Goal: Transaction & Acquisition: Purchase product/service

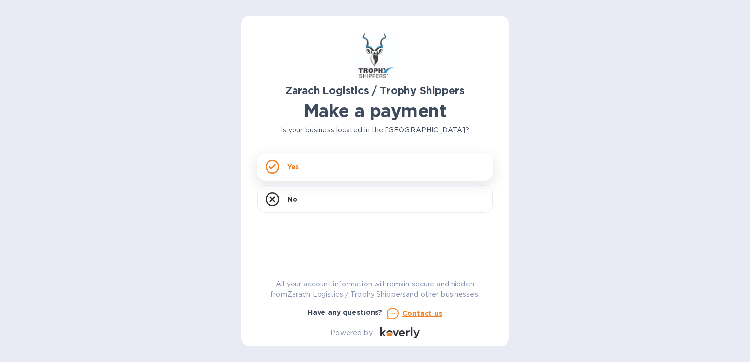
click at [320, 170] on div "Yes" at bounding box center [375, 166] width 236 height 27
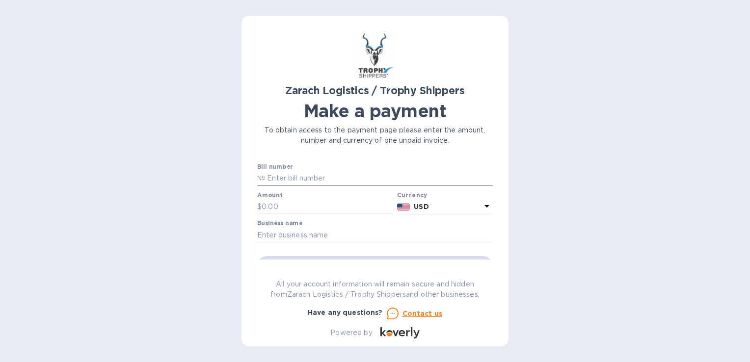
click at [271, 180] on input "text" at bounding box center [379, 178] width 228 height 15
type input "B00165228"
click at [278, 201] on input "text" at bounding box center [328, 207] width 132 height 15
type input "1,273"
click at [361, 227] on div "Business name" at bounding box center [375, 231] width 236 height 23
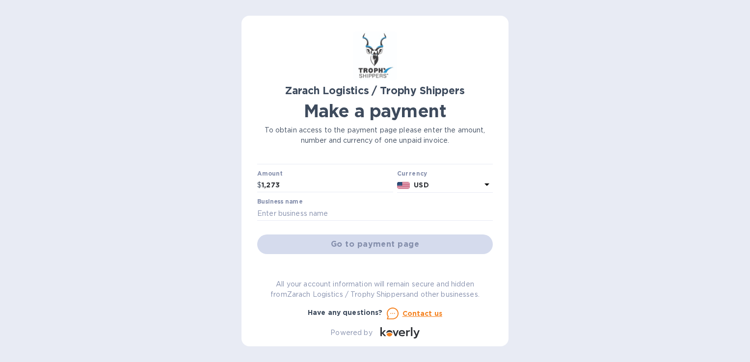
scroll to position [49, 0]
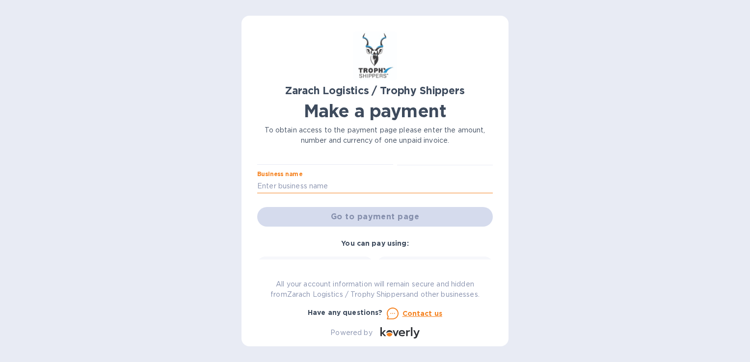
click at [304, 184] on input "text" at bounding box center [375, 186] width 236 height 15
type input "Chase's Yard Care and Landscaping LLC"
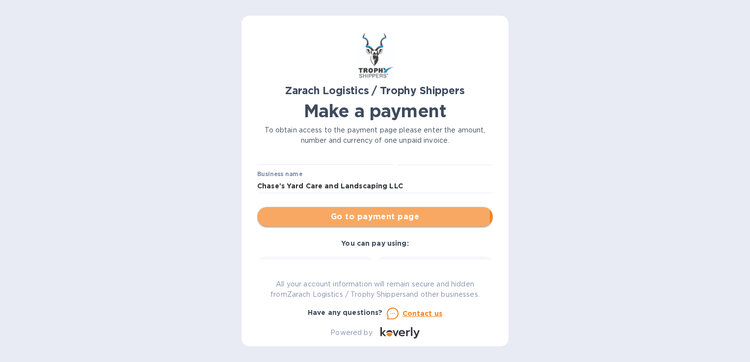
click at [365, 217] on span "Go to payment page" at bounding box center [375, 217] width 220 height 12
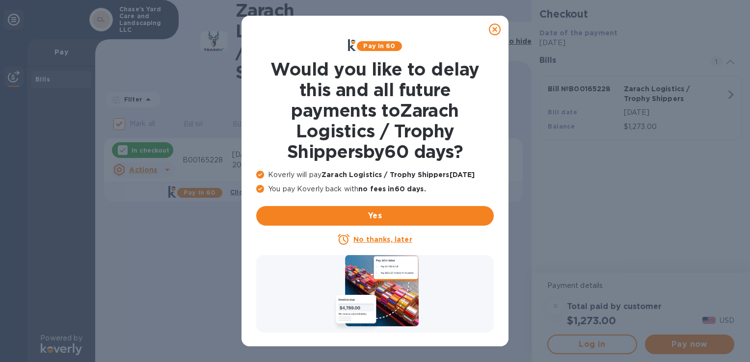
click at [378, 239] on u "No thanks, later" at bounding box center [382, 240] width 58 height 8
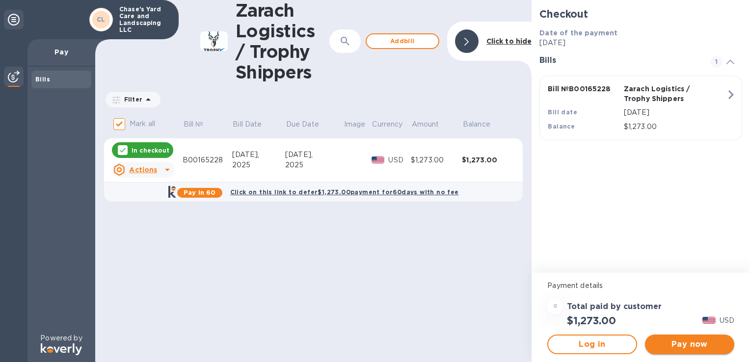
click at [686, 342] on span "Pay now" at bounding box center [690, 345] width 74 height 12
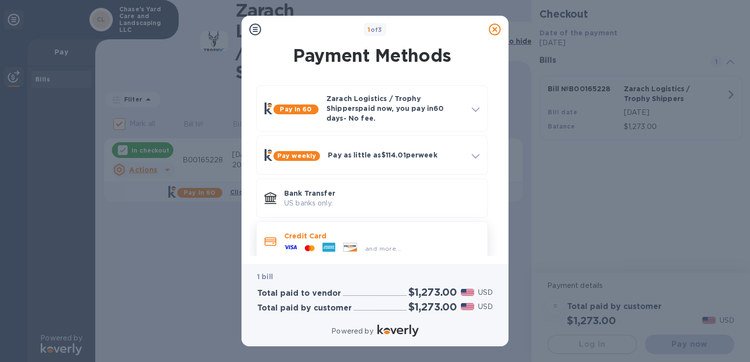
click at [346, 245] on icon at bounding box center [346, 246] width 0 height 2
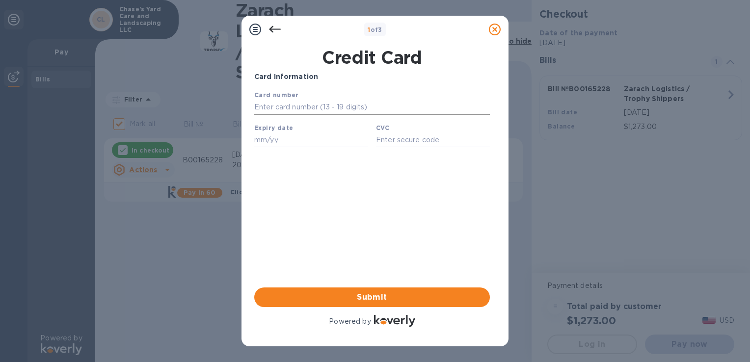
click at [293, 104] on input "text" at bounding box center [372, 107] width 236 height 15
type input "[CREDIT_CARD_NUMBER]"
click at [388, 91] on div "Card number [CREDIT_CARD_NUMBER]" at bounding box center [372, 102] width 244 height 33
click at [285, 135] on div "Expiry date" at bounding box center [311, 135] width 122 height 33
type input "08/27"
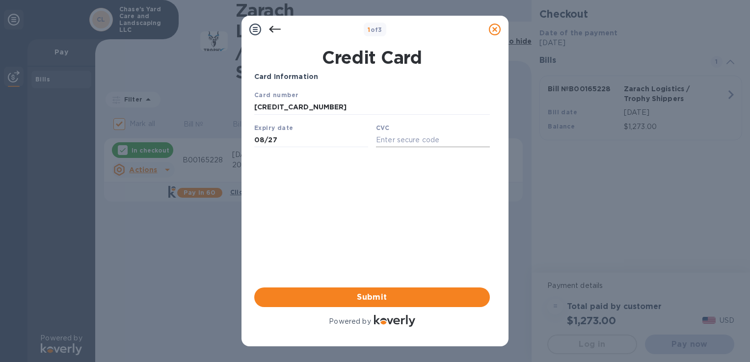
click at [402, 138] on input "text" at bounding box center [433, 140] width 114 height 15
type input "436"
click at [381, 199] on div "Card Information Your browser does not support iframes Submit Powered by" at bounding box center [372, 200] width 236 height 257
click at [366, 305] on button "Submit" at bounding box center [372, 298] width 236 height 20
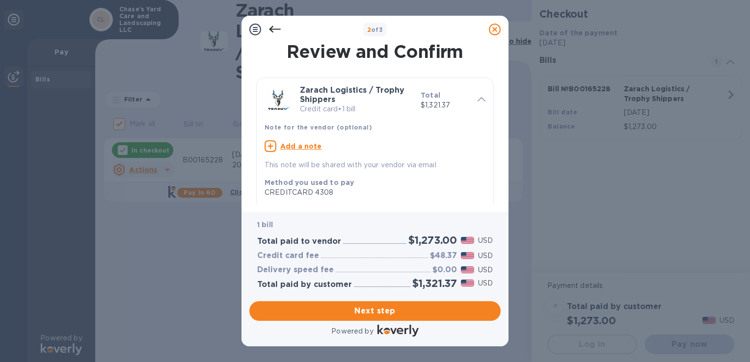
click at [298, 146] on u "Add a note" at bounding box center [301, 146] width 42 height 8
click at [306, 145] on textarea at bounding box center [367, 147] width 205 height 8
type textarea "B00165228"
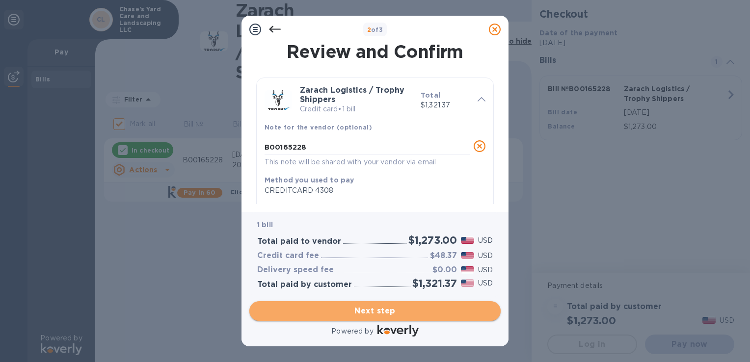
click at [382, 313] on span "Next step" at bounding box center [375, 311] width 236 height 12
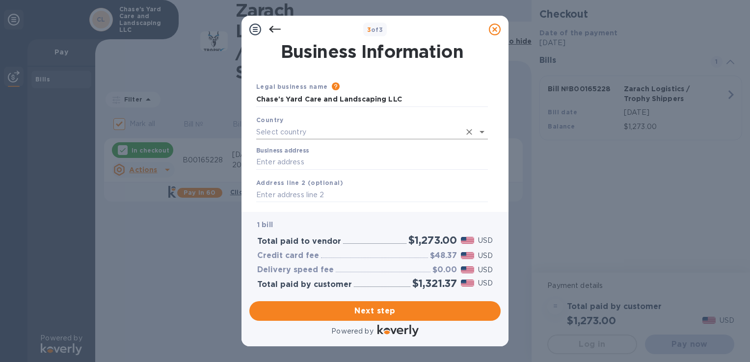
click at [316, 135] on input "text" at bounding box center [358, 132] width 204 height 14
type input "[GEOGRAPHIC_DATA]"
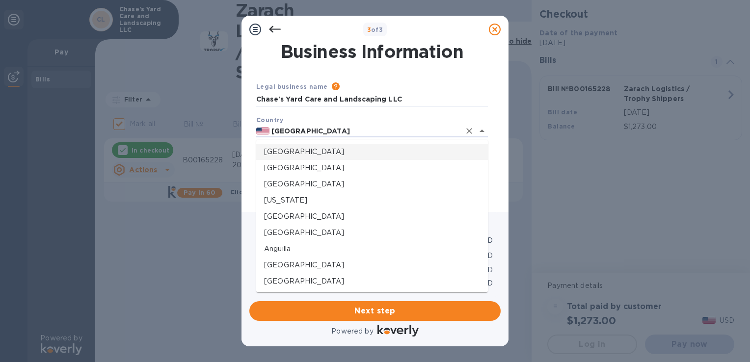
click at [298, 124] on div "Country [GEOGRAPHIC_DATA]" at bounding box center [372, 126] width 240 height 31
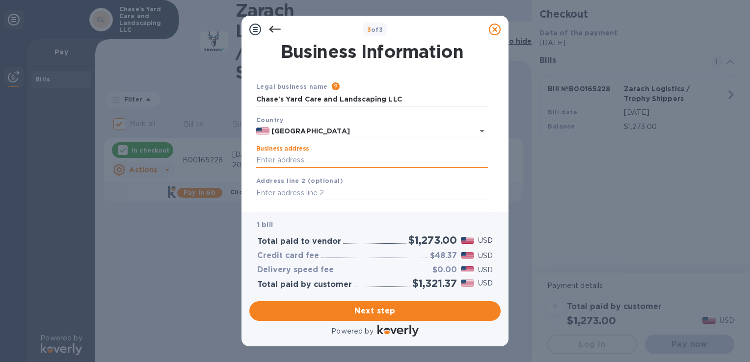
click at [304, 160] on input "Business address" at bounding box center [372, 160] width 232 height 15
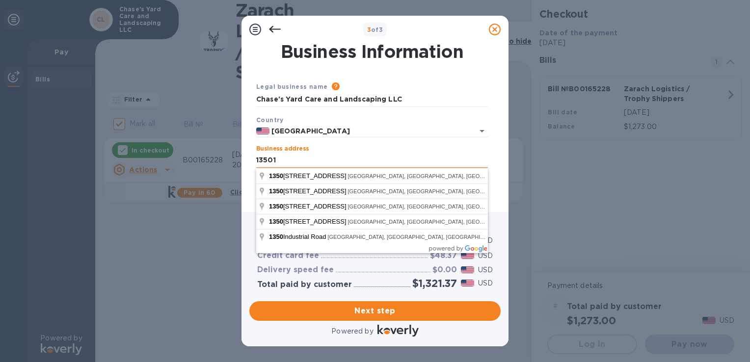
type input "[STREET_ADDRESS][PERSON_NAME]"
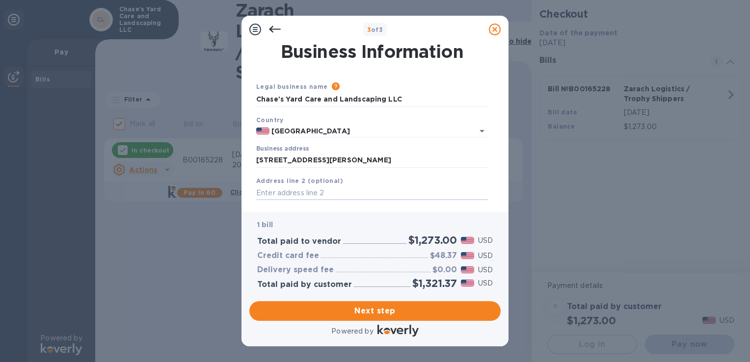
click at [353, 211] on div "1 bill Total paid to vendor $1,273.00 USD Credit card fee $48.37 USD Delivery s…" at bounding box center [374, 254] width 255 height 89
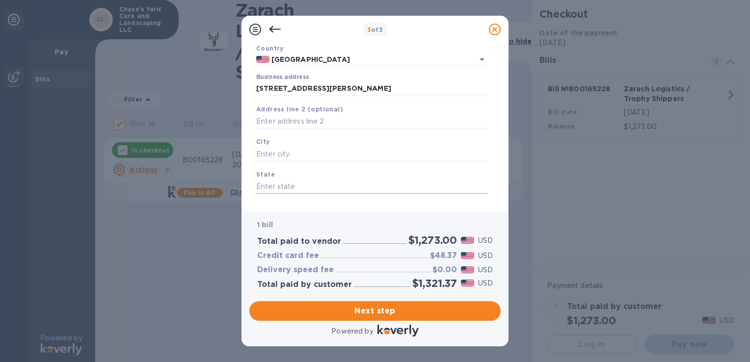
scroll to position [98, 0]
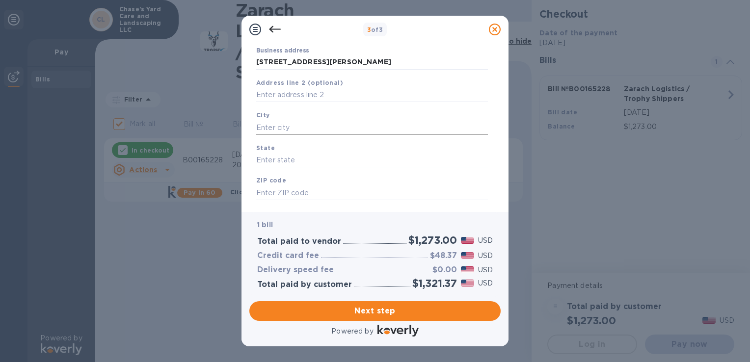
click at [290, 130] on input "text" at bounding box center [372, 127] width 232 height 15
type input "old river [PERSON_NAME]"
click at [297, 166] on input "text" at bounding box center [372, 160] width 232 height 15
type input "[US_STATE]"
click at [277, 194] on input "text" at bounding box center [372, 193] width 232 height 15
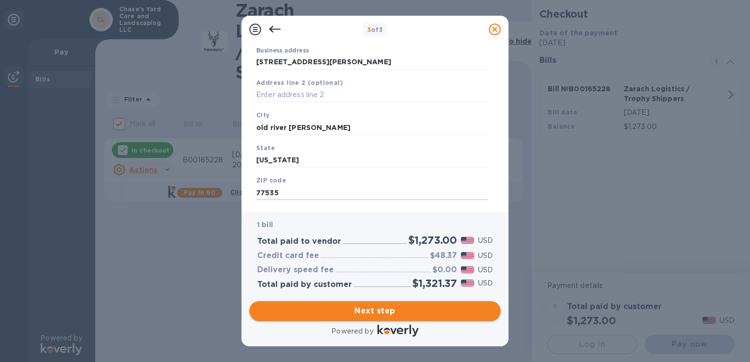
type input "77535"
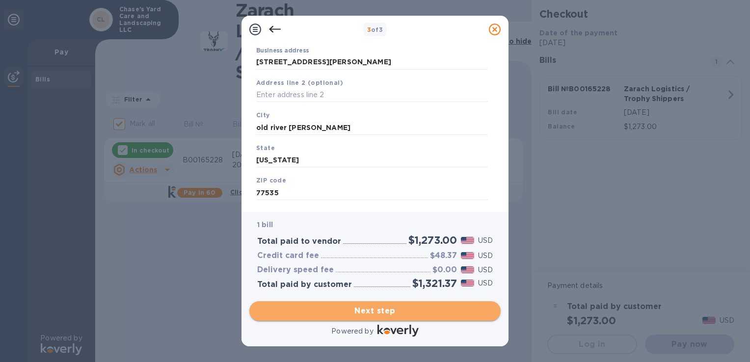
click at [363, 310] on span "Next step" at bounding box center [375, 311] width 236 height 12
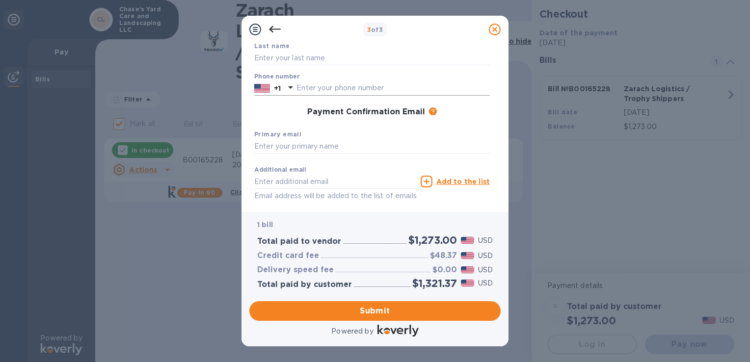
click at [319, 92] on input "text" at bounding box center [393, 88] width 193 height 15
type input "8323011212"
type input "Chase"
type input "[PERSON_NAME]"
type input "[EMAIL_ADDRESS][DOMAIN_NAME]"
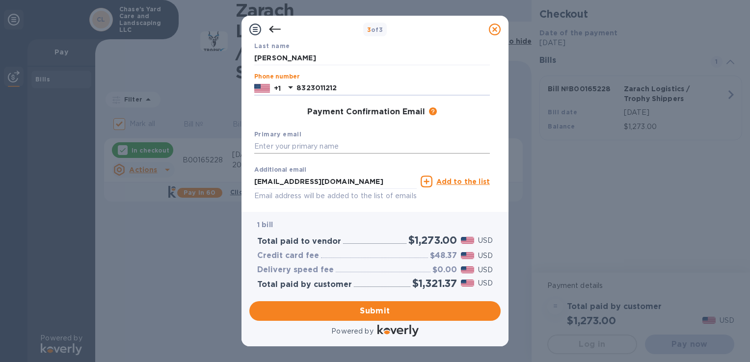
click at [320, 146] on input "text" at bounding box center [372, 146] width 236 height 15
click at [267, 148] on input "text" at bounding box center [372, 146] width 236 height 15
type input "[EMAIL_ADDRESS][DOMAIN_NAME]"
click at [379, 306] on span "Submit" at bounding box center [375, 311] width 236 height 12
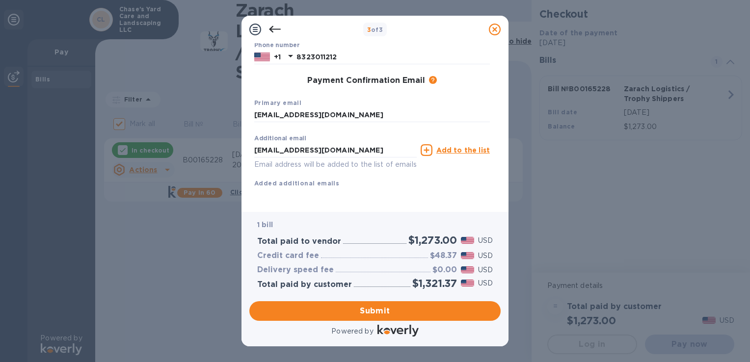
scroll to position [155, 0]
click at [374, 315] on span "Submit" at bounding box center [375, 311] width 236 height 12
click at [364, 143] on input "[EMAIL_ADDRESS][DOMAIN_NAME]" at bounding box center [335, 150] width 162 height 15
type input "C"
type input "[EMAIL_ADDRESS][DOMAIN_NAME]"
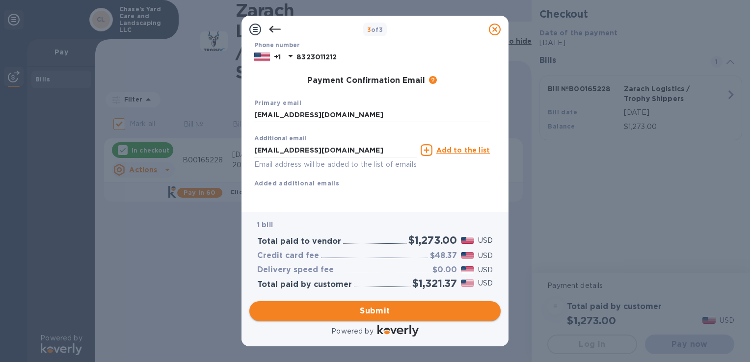
click at [361, 315] on span "Submit" at bounding box center [375, 311] width 236 height 12
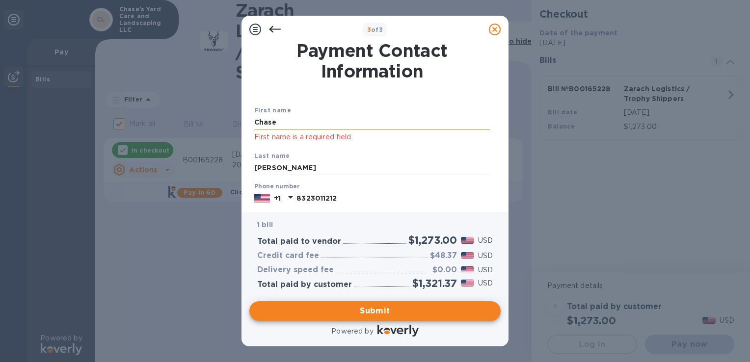
scroll to position [0, 0]
click at [295, 123] on input "Chase" at bounding box center [372, 123] width 236 height 15
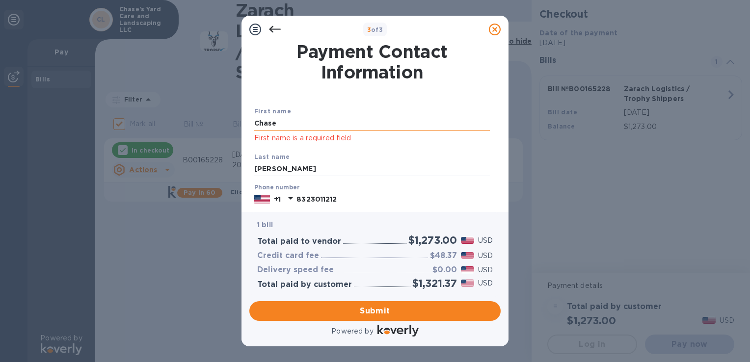
click at [295, 123] on input "Chase" at bounding box center [372, 123] width 236 height 15
type input "Chase"
click at [340, 130] on input "Chase" at bounding box center [372, 123] width 236 height 15
click at [450, 154] on div "Last name [PERSON_NAME]" at bounding box center [372, 164] width 244 height 33
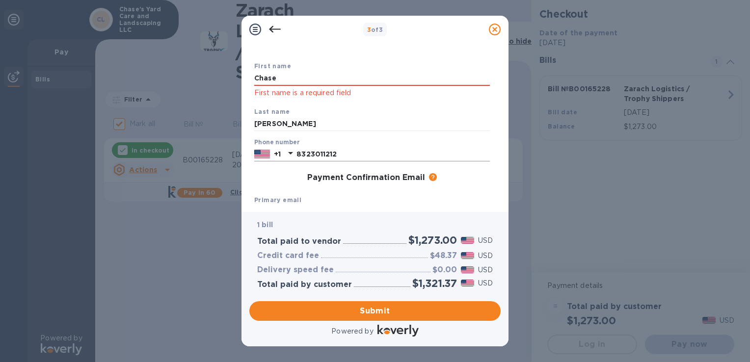
scroll to position [49, 0]
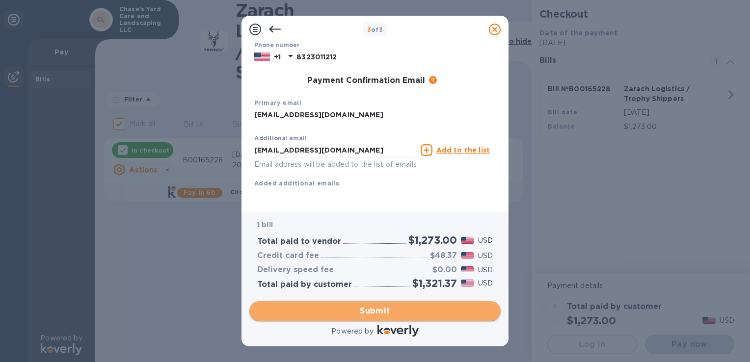
click at [382, 313] on span "Submit" at bounding box center [375, 311] width 236 height 12
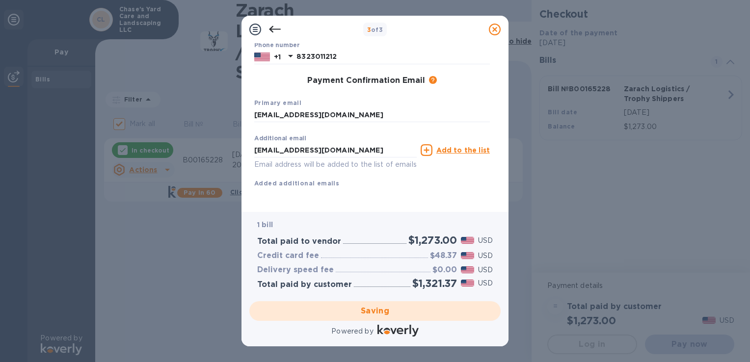
checkbox input "false"
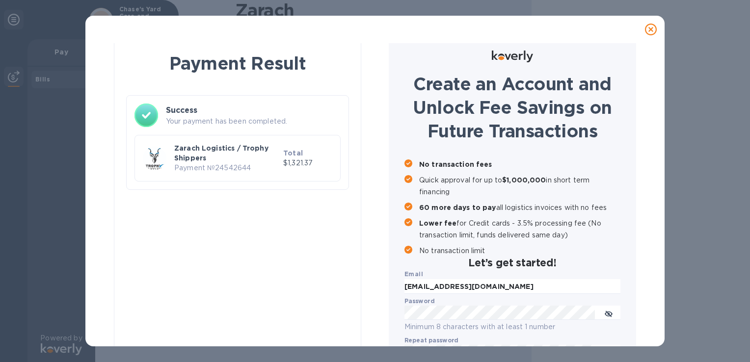
scroll to position [0, 0]
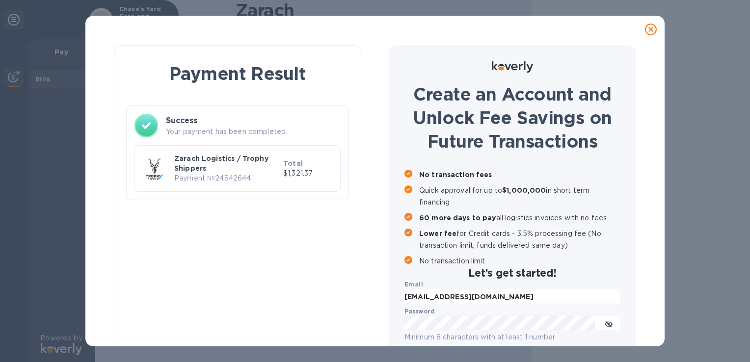
click at [218, 195] on div "Success Your payment has been completed. Zarach Logistics / Trophy Shippers Pay…" at bounding box center [237, 153] width 223 height 95
click at [251, 171] on p "Zarach Logistics / Trophy Shippers" at bounding box center [226, 164] width 105 height 20
click at [195, 178] on p "Payment № 24542644" at bounding box center [226, 178] width 105 height 10
drag, startPoint x: 246, startPoint y: 237, endPoint x: 300, endPoint y: 223, distance: 55.2
click at [247, 237] on div "Payment Result Success Your payment has been completed. Zarach Logistics / Trop…" at bounding box center [237, 239] width 247 height 389
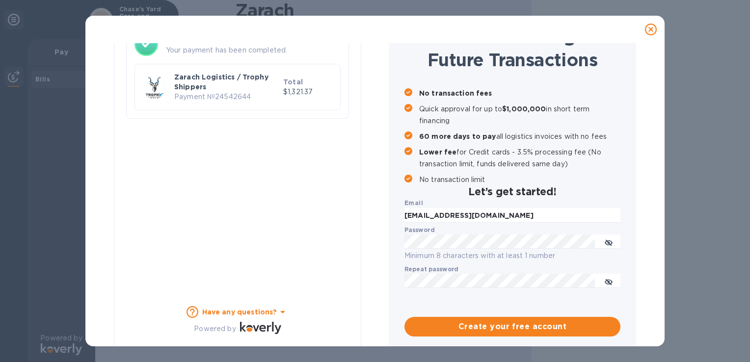
scroll to position [89, 0]
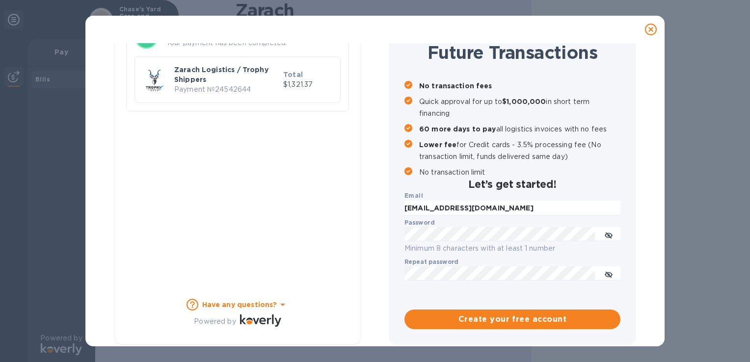
click at [277, 304] on icon at bounding box center [283, 305] width 12 height 12
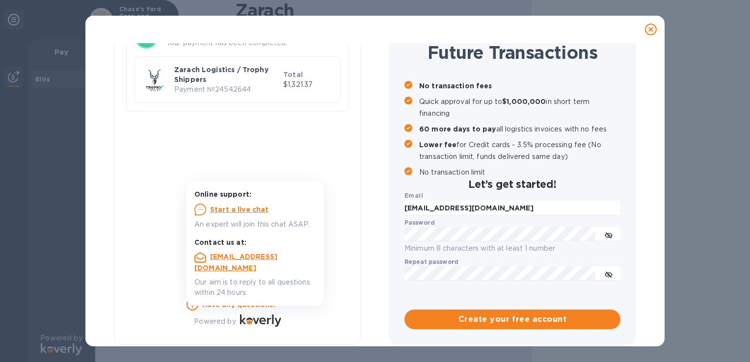
click at [344, 133] on div "Payment Result Success Your payment has been completed. Zarach Logistics / Trop…" at bounding box center [237, 150] width 247 height 389
